Goal: Task Accomplishment & Management: Manage account settings

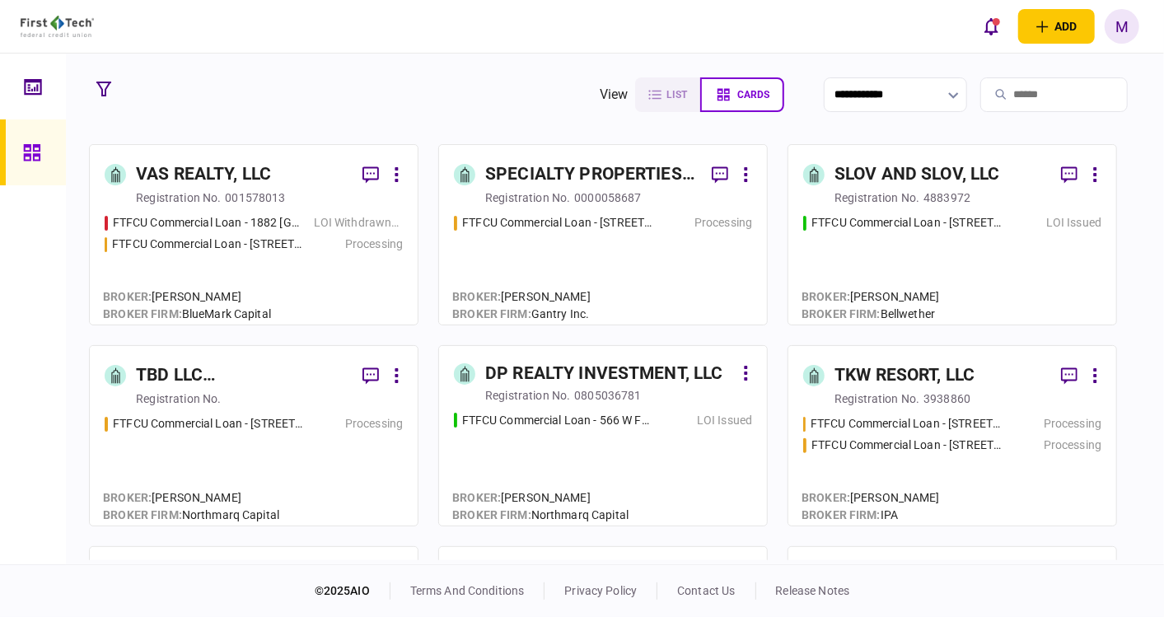
click at [587, 430] on div "FTFCU Commercial Loan - 566 W Farm to Market 1960 LOI Issued" at bounding box center [603, 462] width 298 height 100
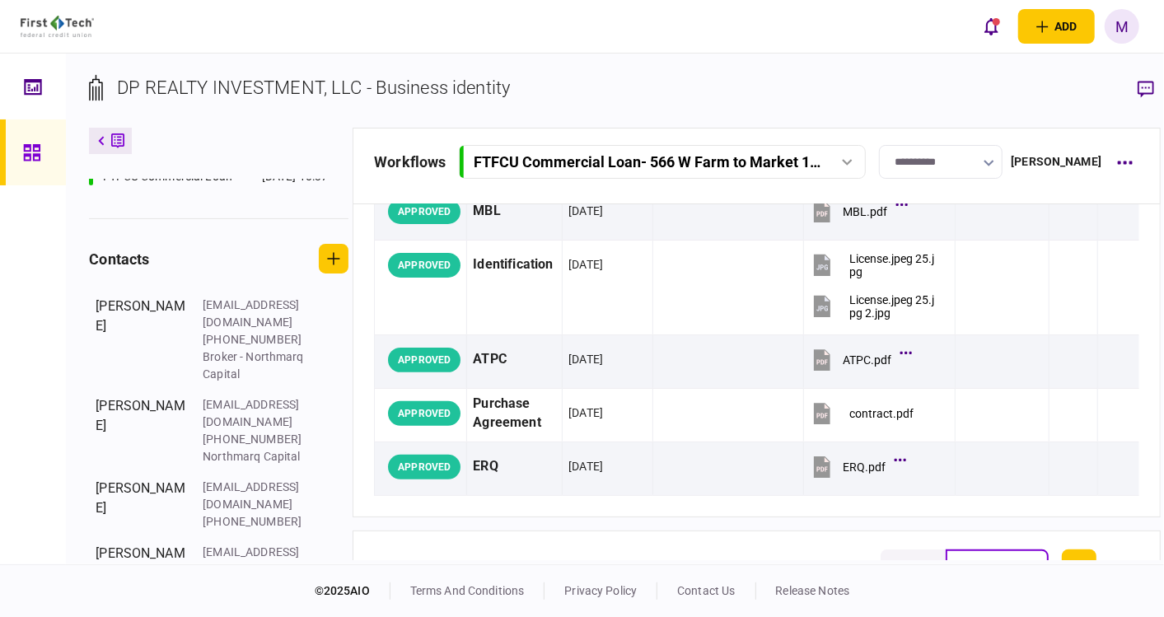
scroll to position [414, 0]
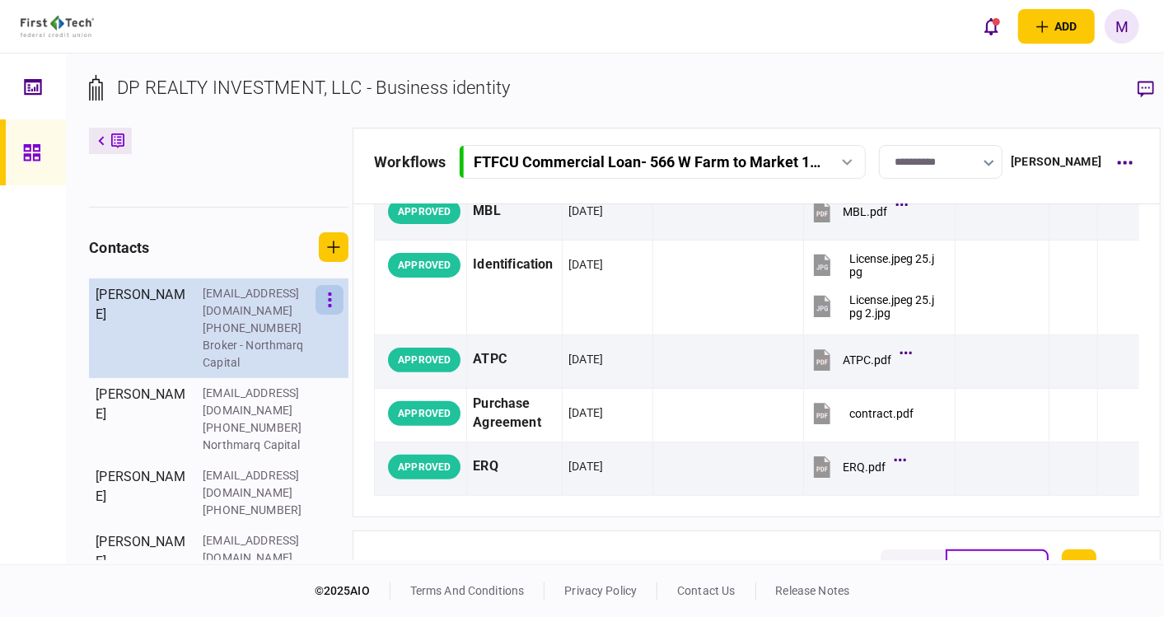
click at [320, 315] on button "button" at bounding box center [330, 300] width 28 height 30
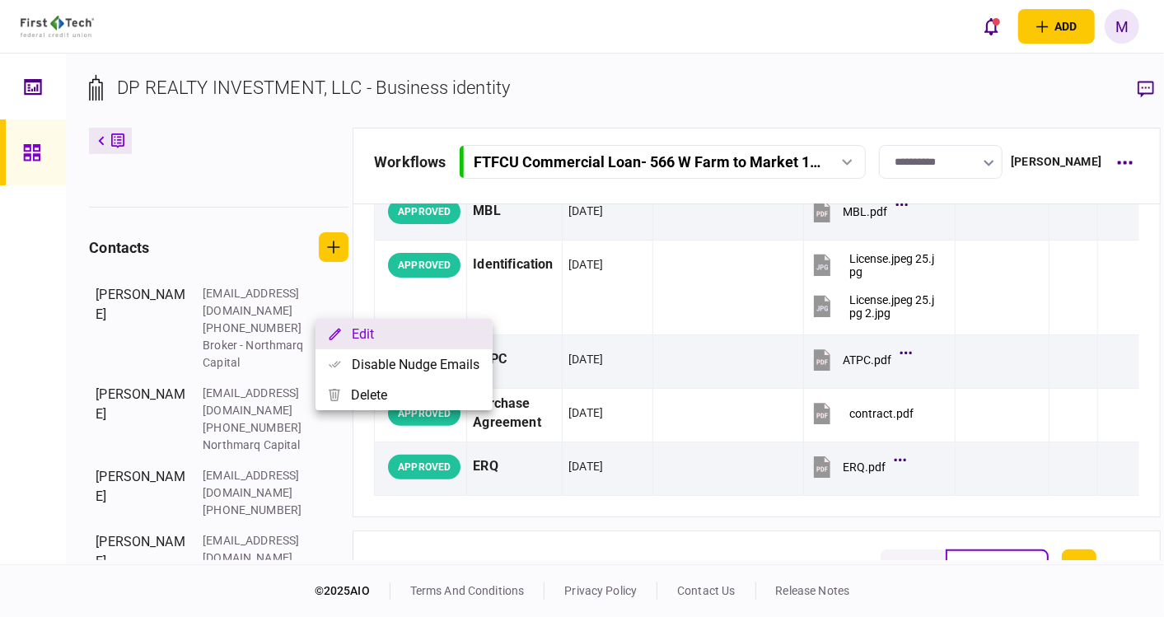
click at [383, 331] on button "Edit" at bounding box center [404, 334] width 177 height 30
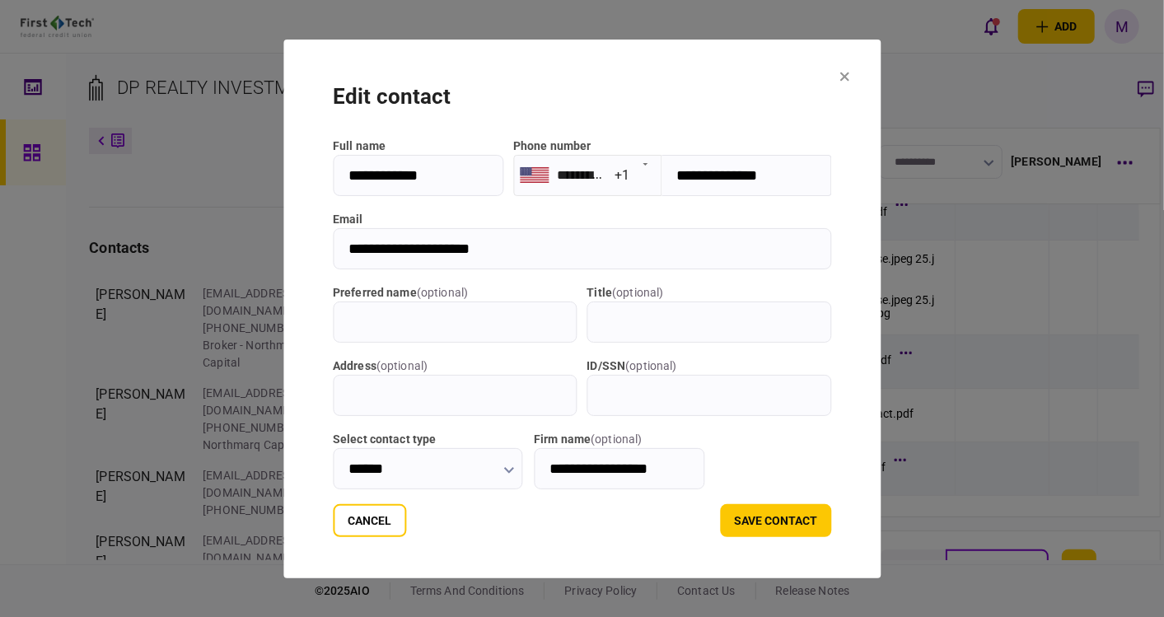
drag, startPoint x: 502, startPoint y: 243, endPoint x: 273, endPoint y: 232, distance: 229.4
click at [283, 232] on section "**********" at bounding box center [581, 309] width 597 height 539
click at [809, 515] on button "save contact" at bounding box center [775, 520] width 111 height 33
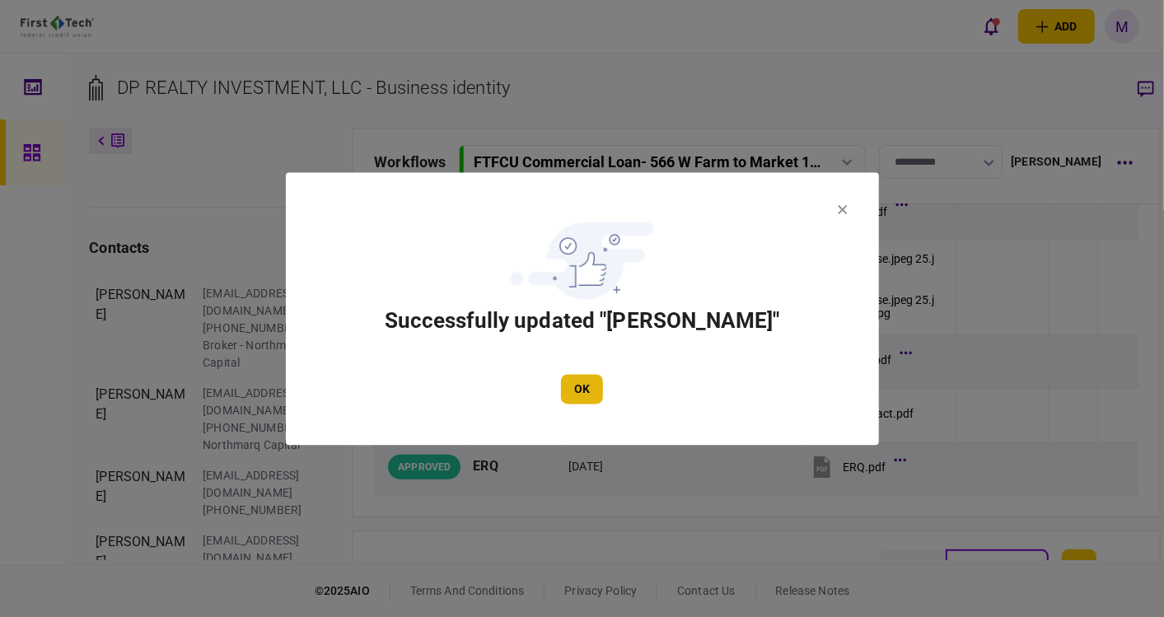
click at [583, 383] on button "OK" at bounding box center [582, 389] width 42 height 30
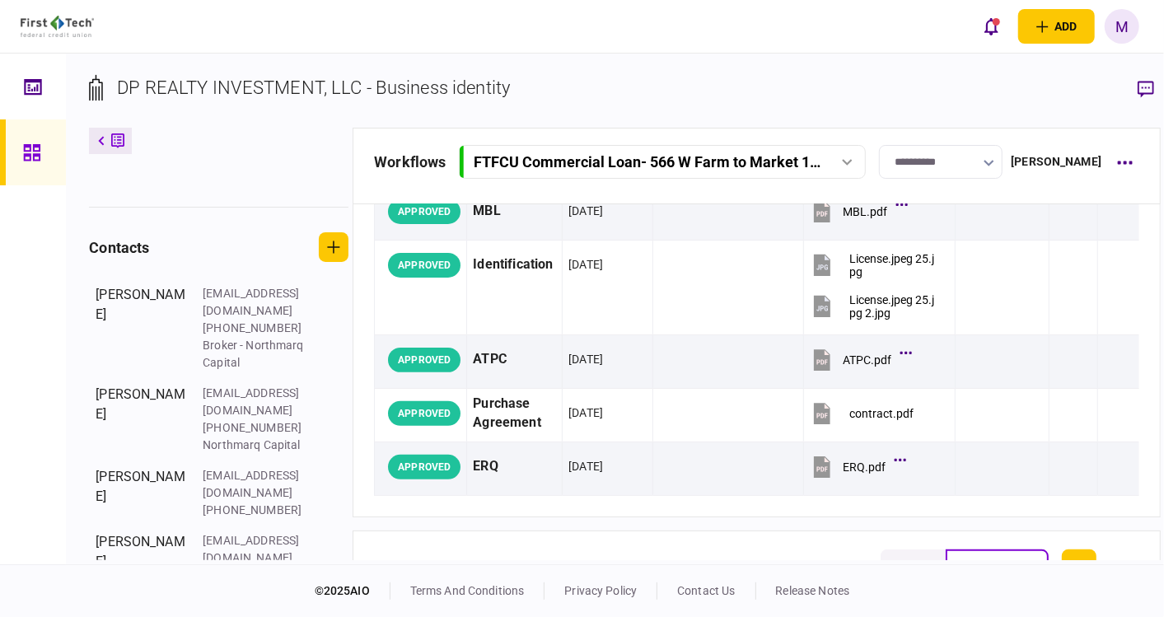
click at [316, 285] on button "button" at bounding box center [330, 300] width 28 height 30
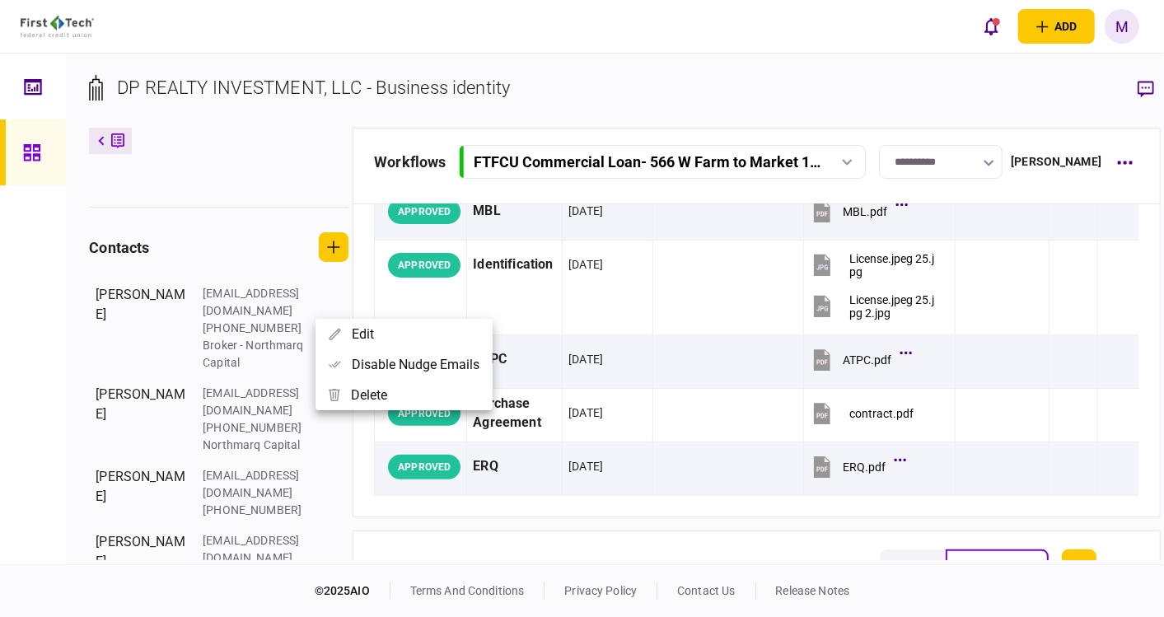
click at [252, 414] on div at bounding box center [582, 308] width 1164 height 617
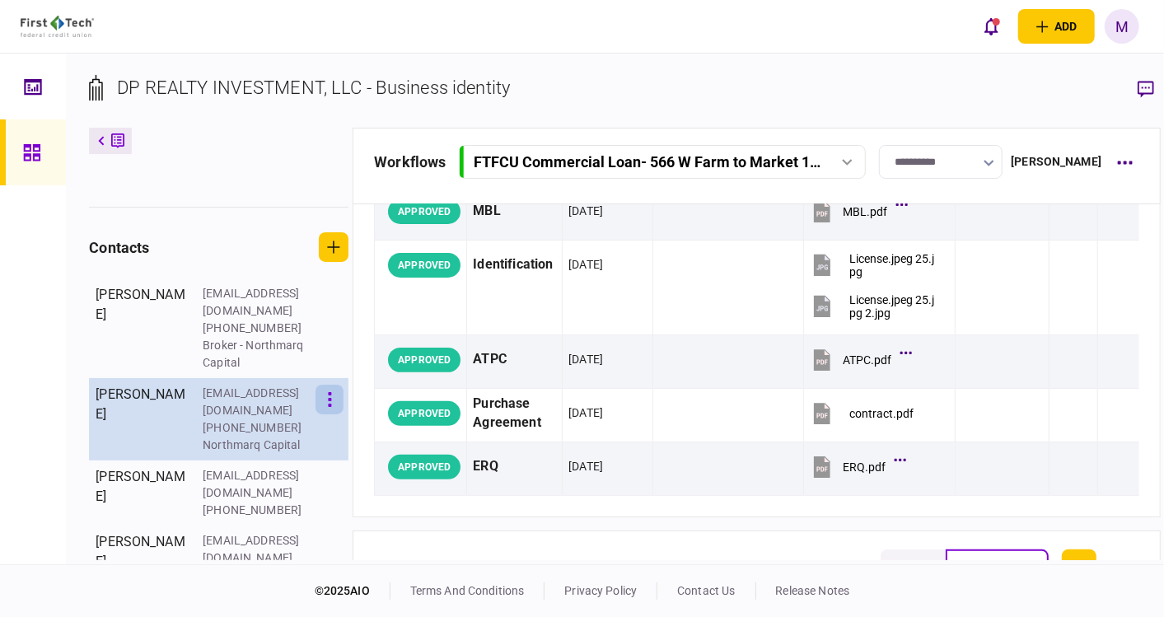
click at [322, 414] on button "button" at bounding box center [330, 400] width 28 height 30
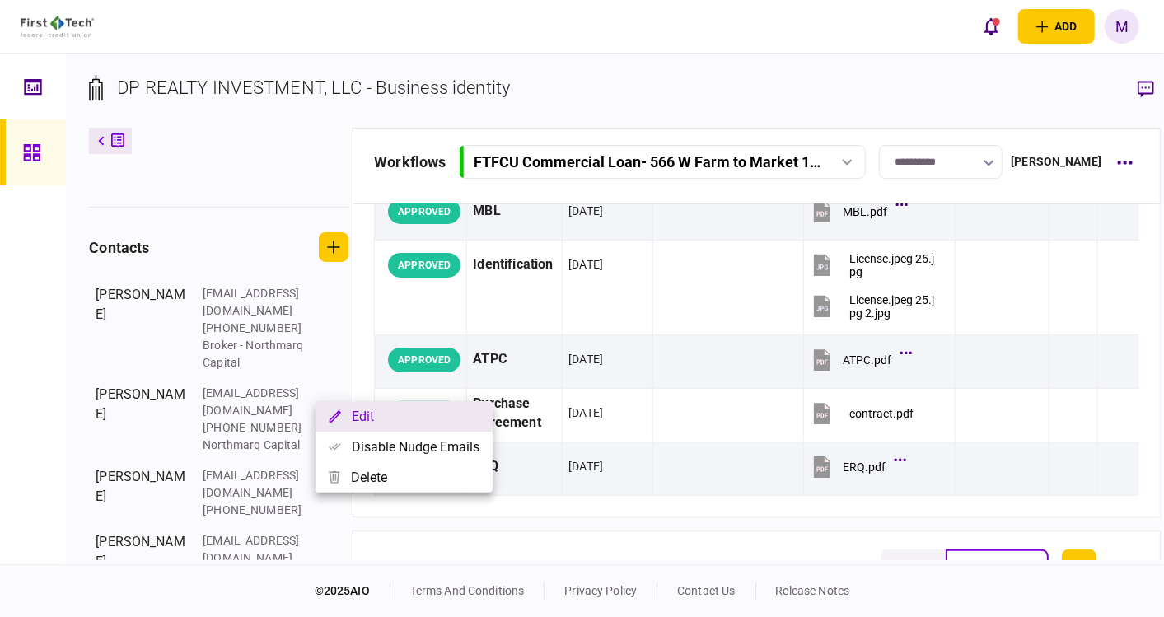
click at [355, 419] on button "Edit" at bounding box center [404, 416] width 177 height 30
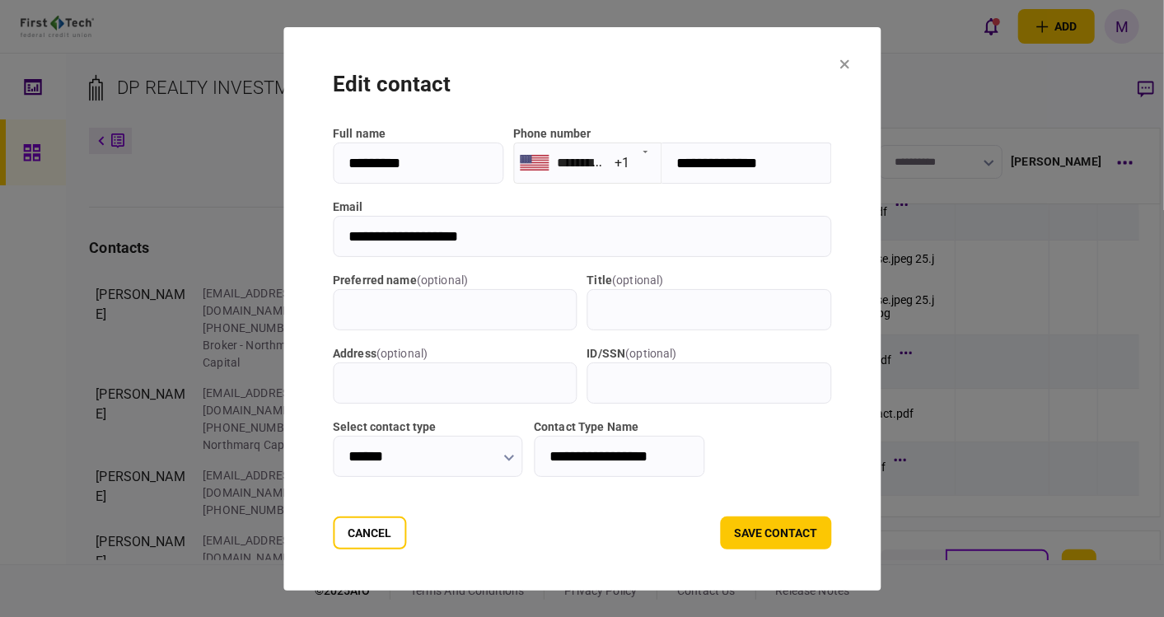
drag, startPoint x: 473, startPoint y: 230, endPoint x: 292, endPoint y: 226, distance: 181.3
click at [292, 226] on section "**********" at bounding box center [581, 309] width 597 height 564
click at [831, 525] on button "save contact" at bounding box center [775, 533] width 111 height 33
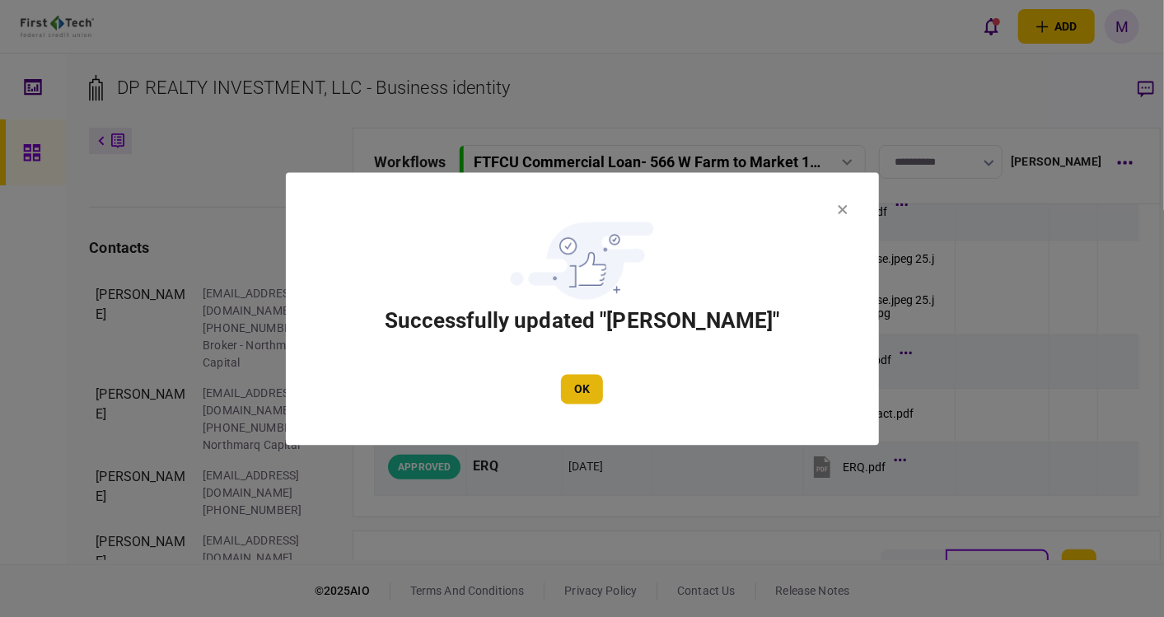
click at [578, 382] on button "OK" at bounding box center [582, 389] width 42 height 30
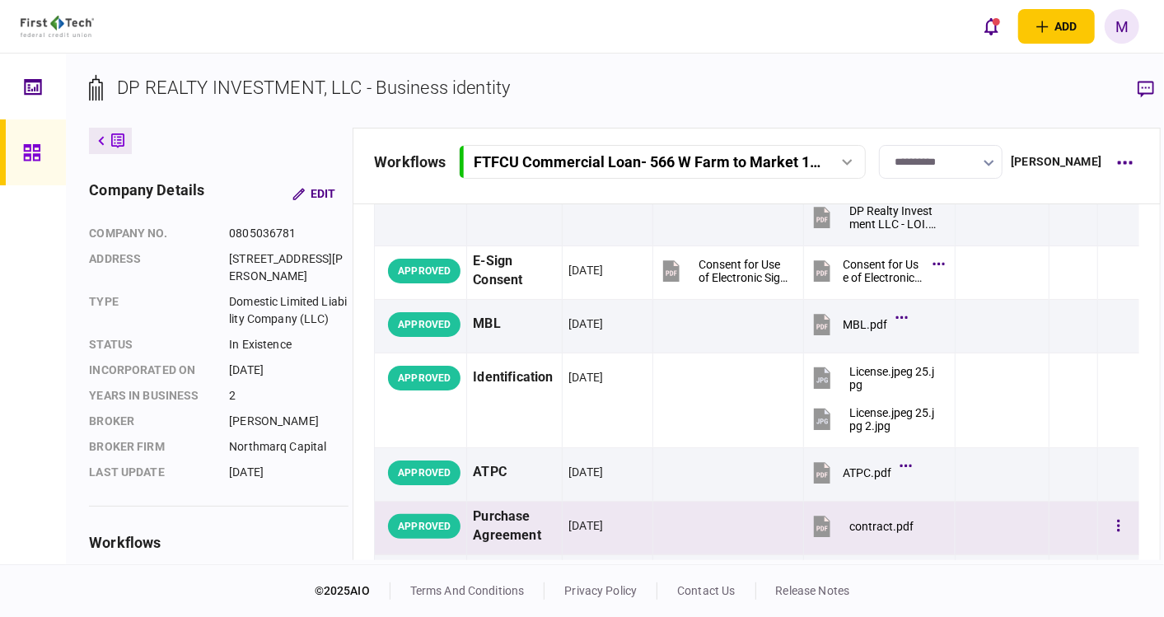
scroll to position [0, 0]
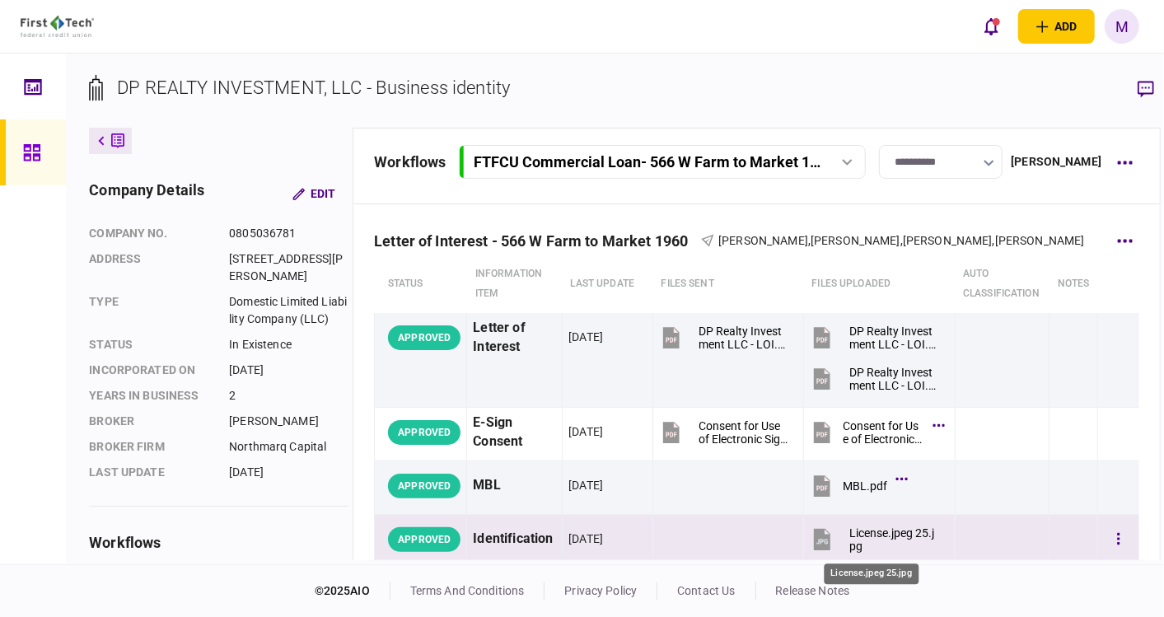
click at [878, 531] on div "License.jpeg 25.jpg" at bounding box center [895, 540] width 91 height 26
